Goal: Obtain resource: Download file/media

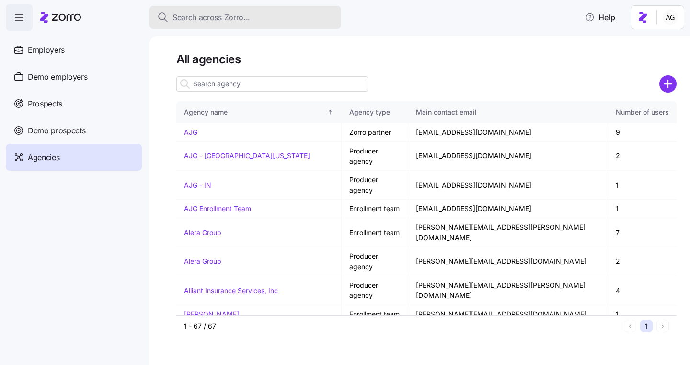
drag, startPoint x: 0, startPoint y: 0, endPoint x: 212, endPoint y: 17, distance: 212.6
click at [212, 17] on span "Search across Zorro..." at bounding box center [212, 18] width 78 height 12
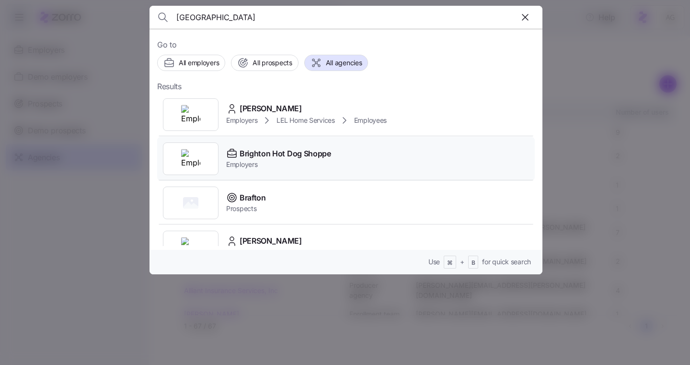
type input "[GEOGRAPHIC_DATA]"
click at [245, 148] on span "Brighton Hot Dog Shoppe" at bounding box center [286, 154] width 92 height 12
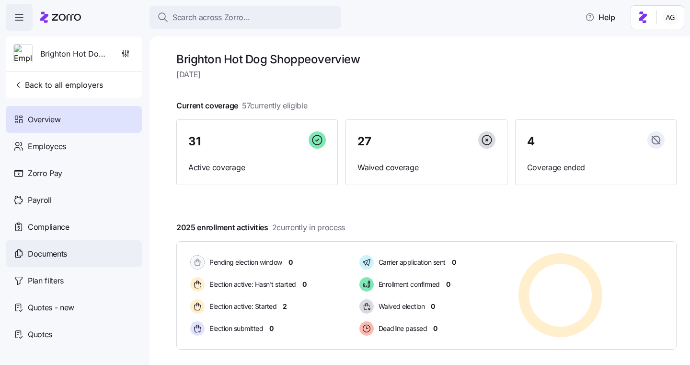
click at [75, 256] on div "Documents" at bounding box center [74, 253] width 136 height 27
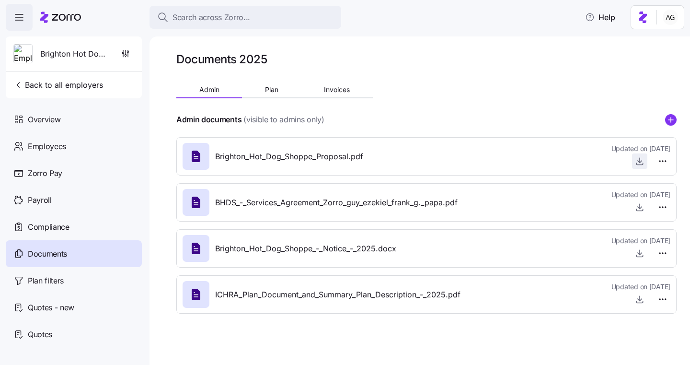
click at [637, 164] on icon "button" at bounding box center [640, 161] width 10 height 10
